Goal: Task Accomplishment & Management: Use online tool/utility

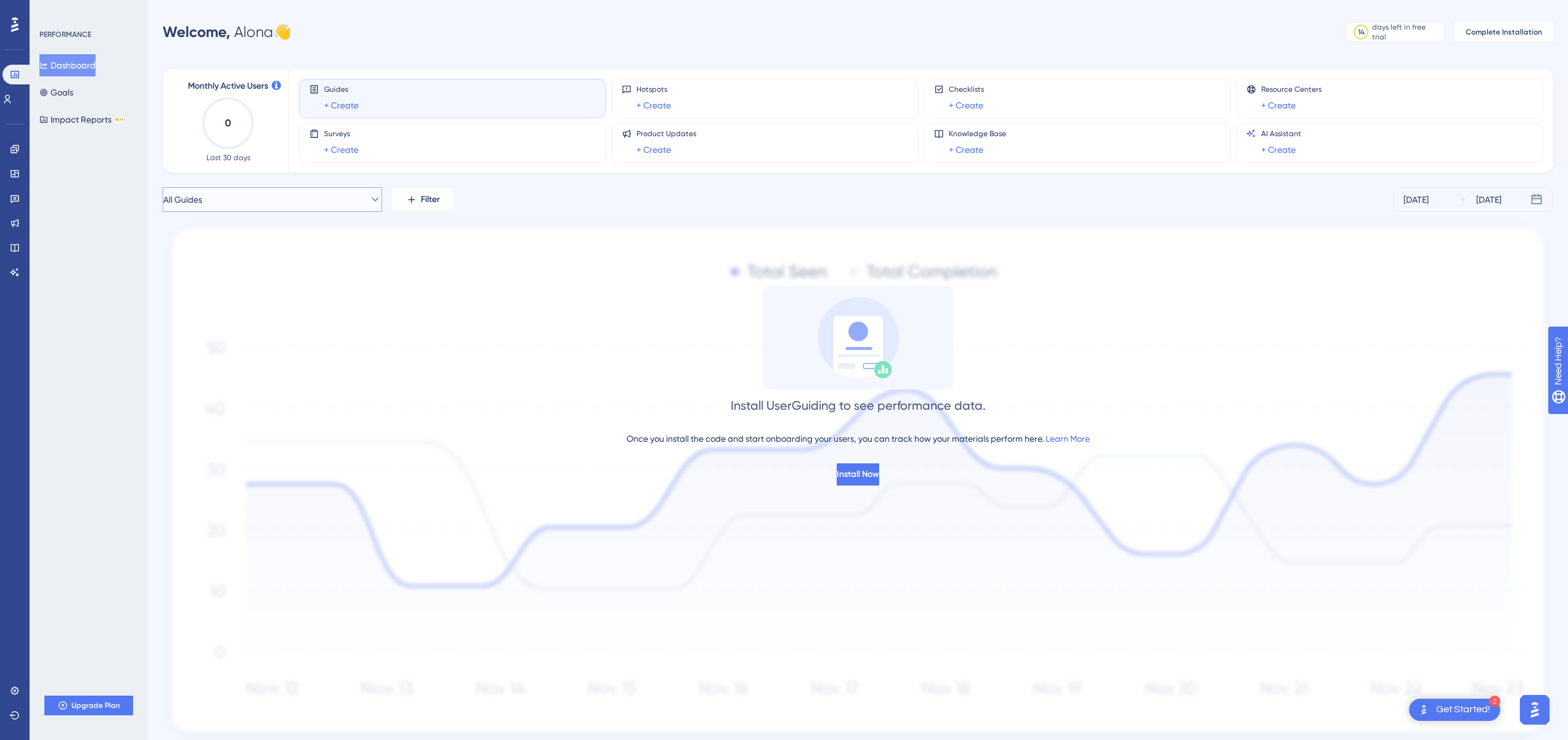
click at [320, 197] on button "All Guides" at bounding box center [272, 199] width 219 height 24
click at [213, 277] on span "All Guides" at bounding box center [200, 275] width 39 height 15
click at [11, 22] on icon at bounding box center [14, 24] width 8 height 16
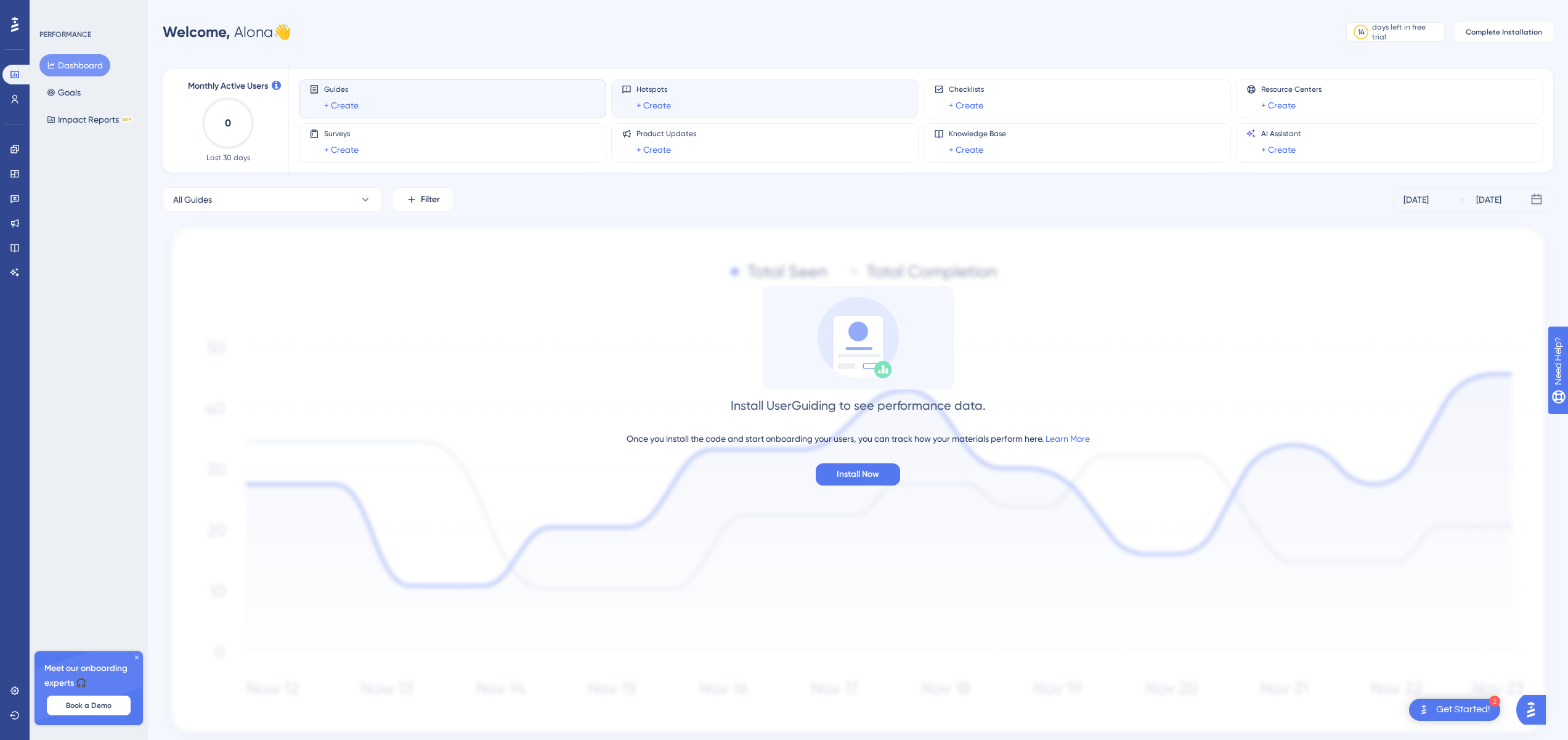
click at [763, 106] on div "Hotspots + Create" at bounding box center [765, 99] width 286 height 28
click at [667, 104] on link "+ Create" at bounding box center [653, 106] width 34 height 15
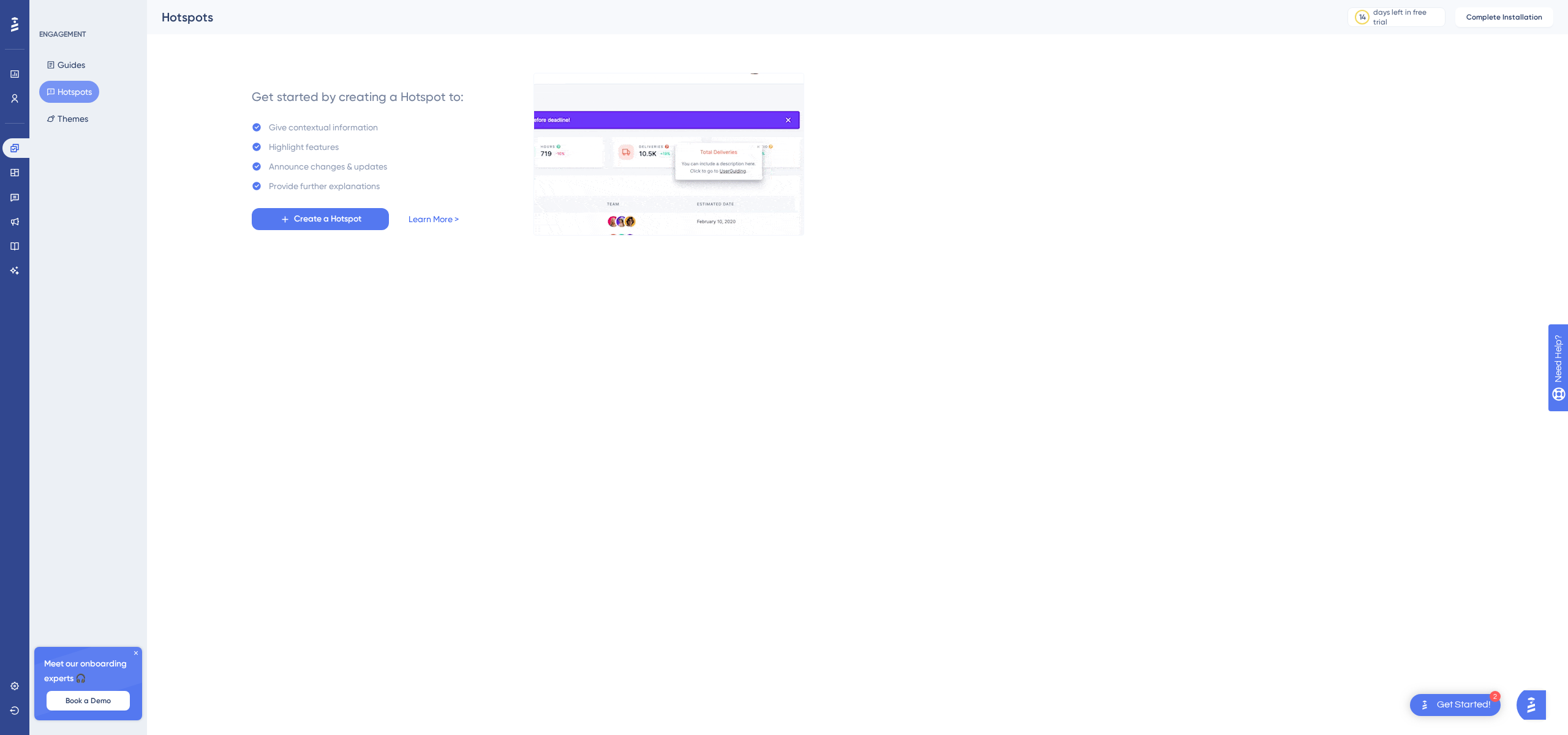
click at [431, 218] on link "Learn More >" at bounding box center [434, 220] width 50 height 15
click at [376, 0] on html "1 Get Started! Performance Users Engagement Widgets Feedback Product Updates Kn…" at bounding box center [784, 0] width 1568 height 0
click at [19, 27] on div at bounding box center [15, 25] width 20 height 20
